Goal: Transaction & Acquisition: Subscribe to service/newsletter

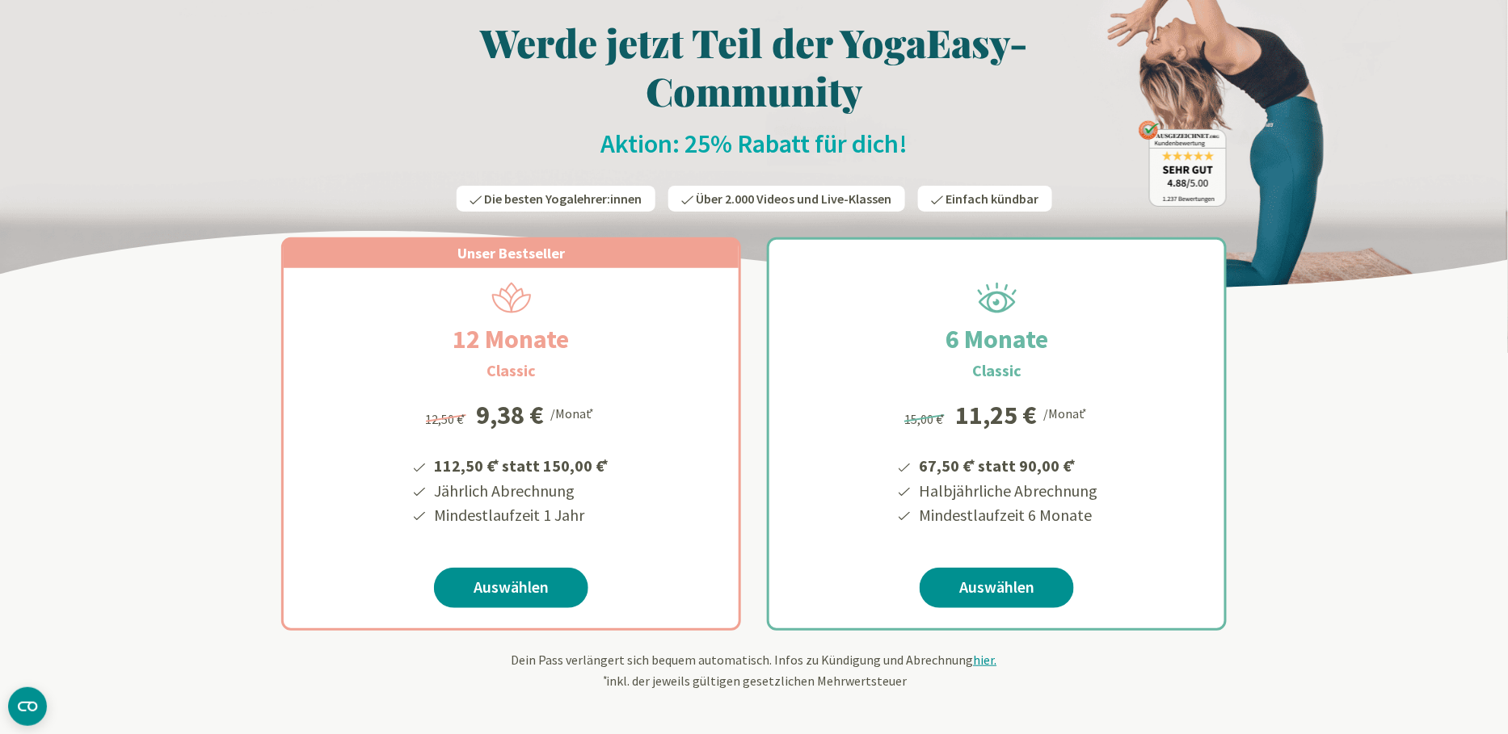
scroll to position [71, 0]
